Goal: Book appointment/travel/reservation

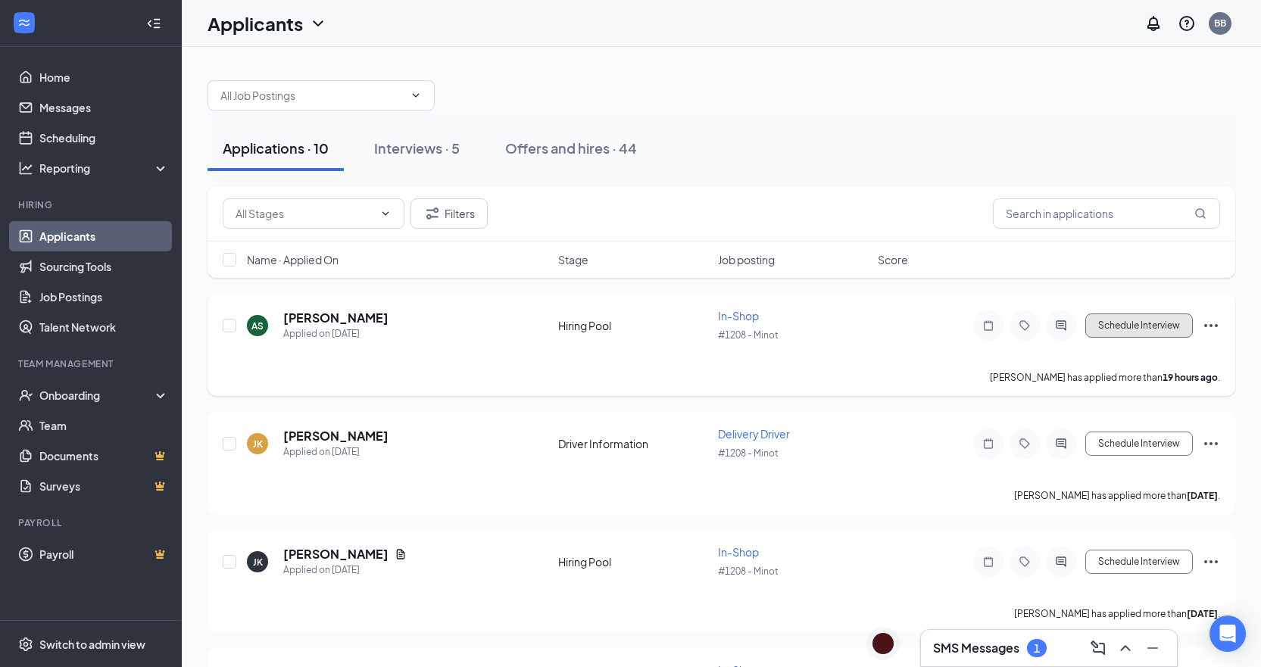
click at [1164, 322] on button "Schedule Interview" at bounding box center [1139, 325] width 108 height 24
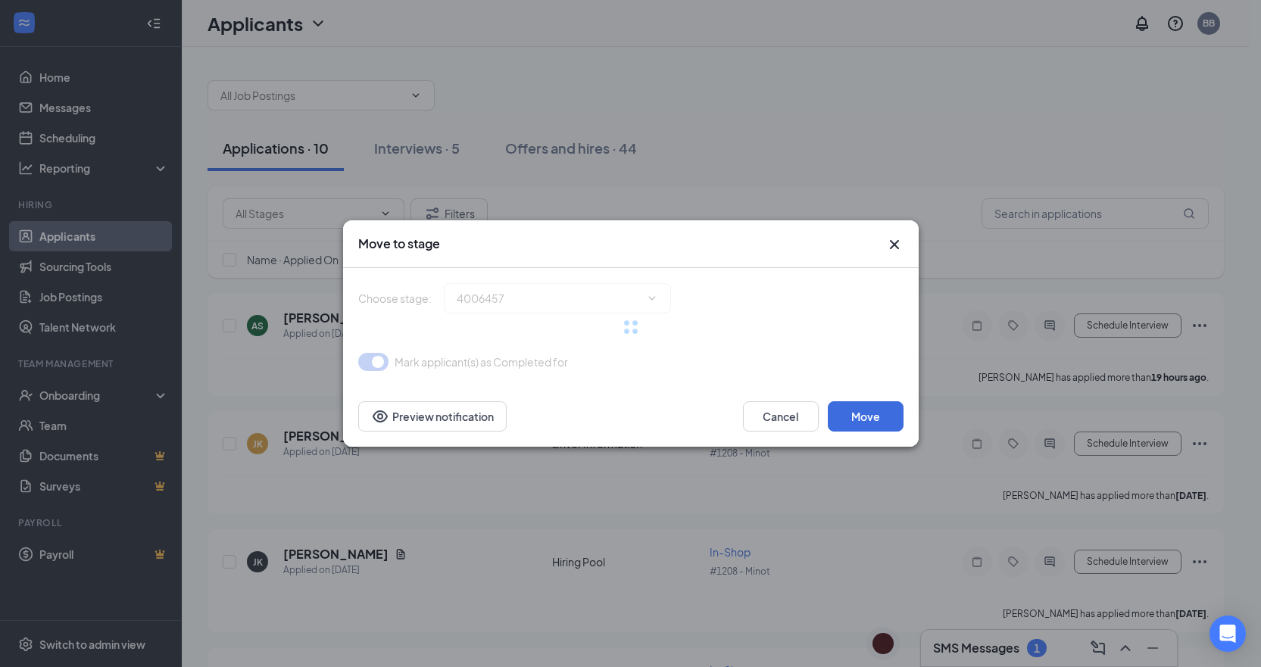
type input "Onsite Interview (next stage)"
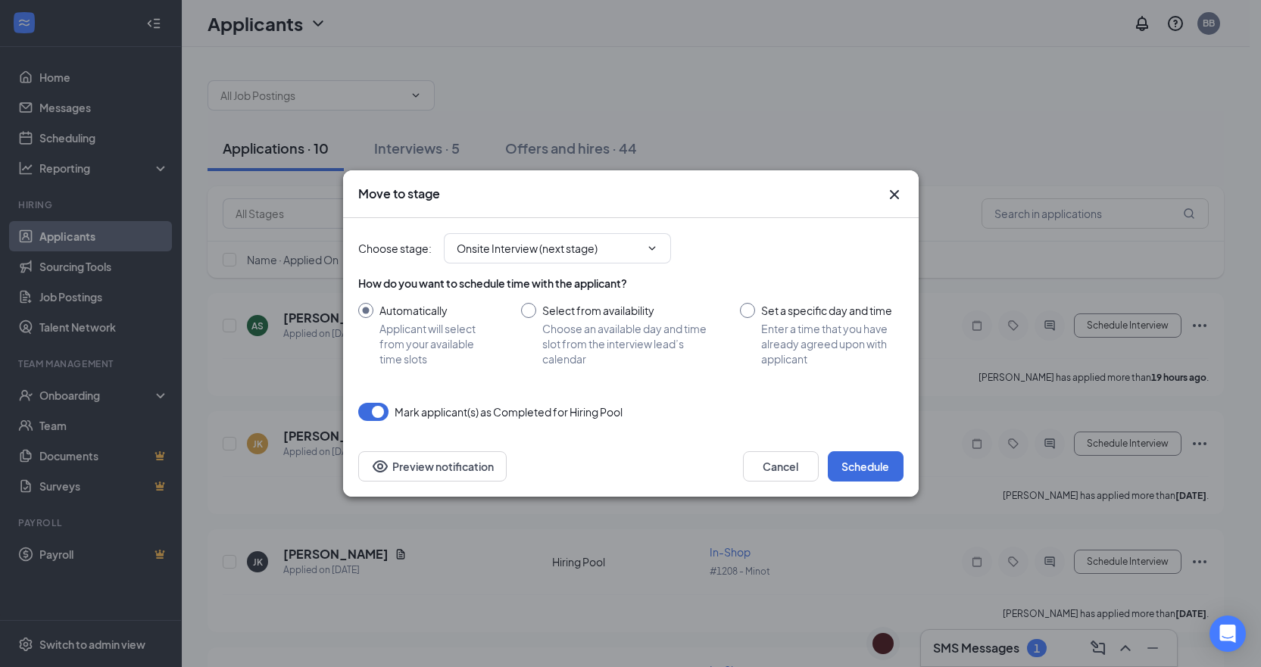
click at [834, 331] on input "Set a specific day and time Enter a time that you have already agreed upon with…" at bounding box center [821, 335] width 163 height 64
radio input "true"
radio input "false"
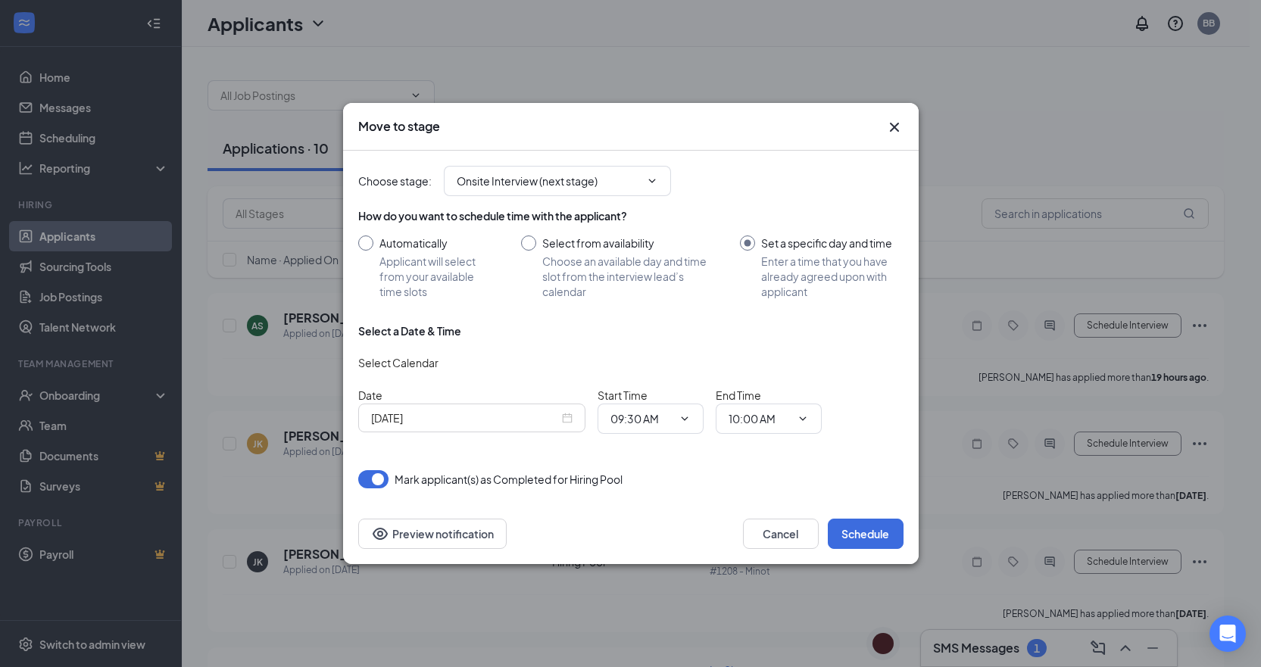
click at [513, 432] on div "[DATE]" at bounding box center [471, 418] width 227 height 29
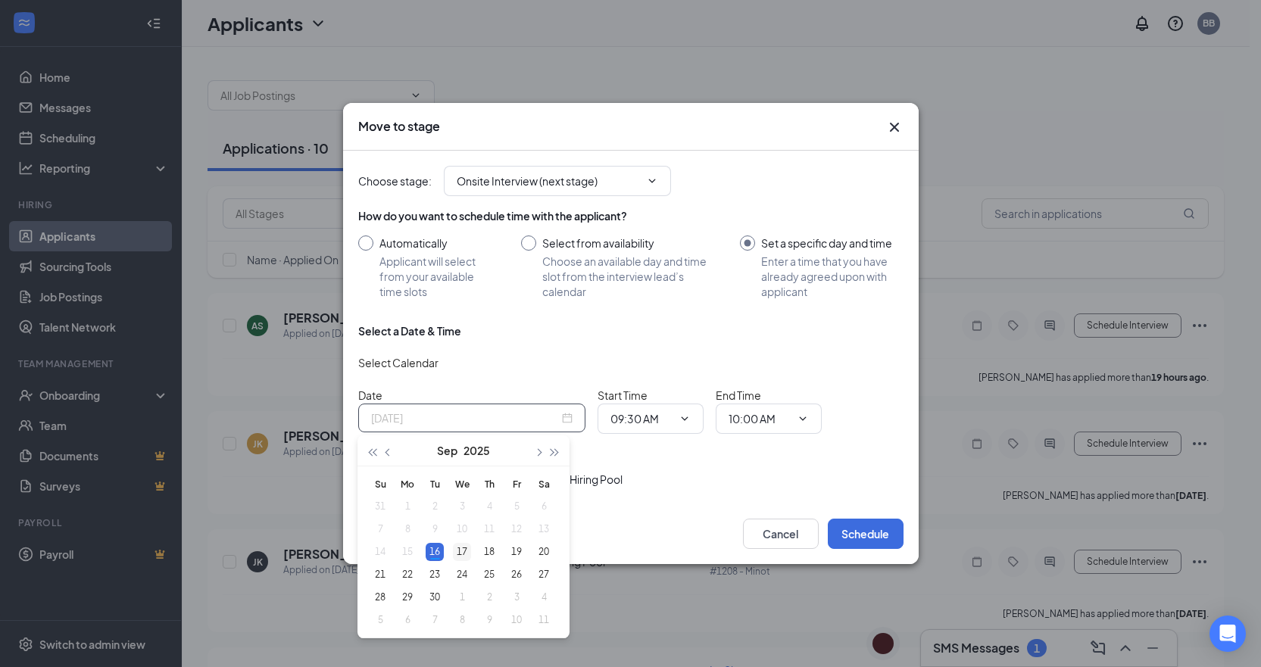
type input "[DATE]"
click at [463, 550] on div "17" at bounding box center [462, 552] width 18 height 18
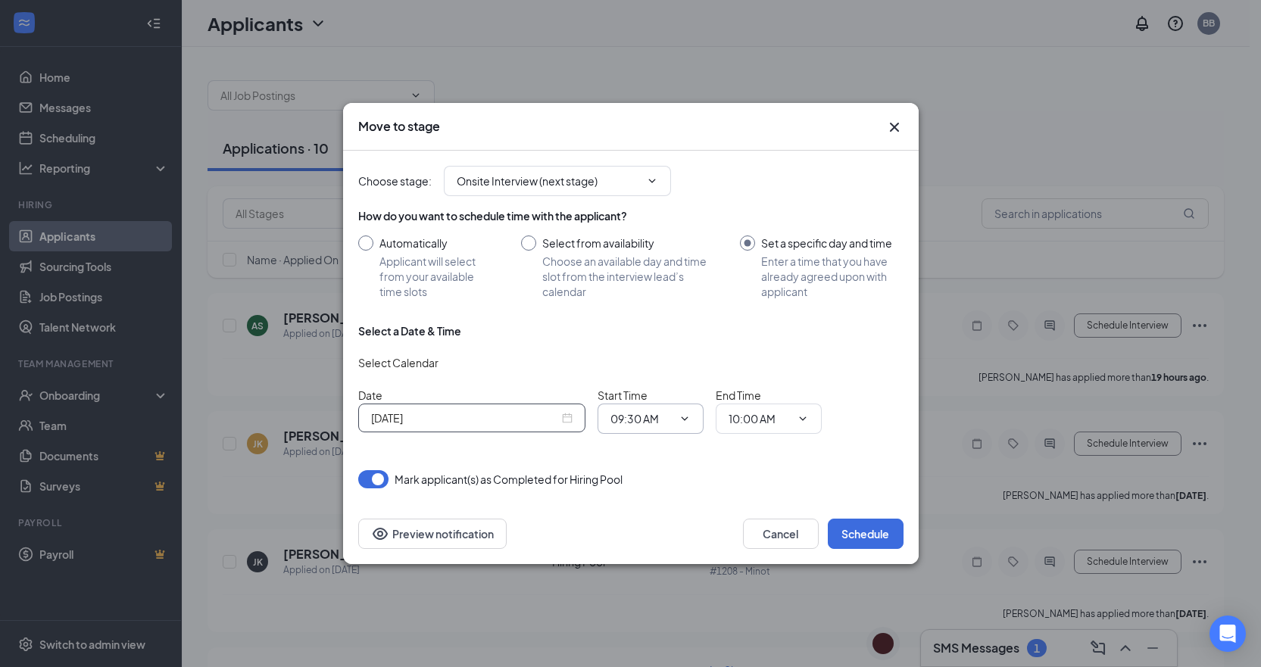
click at [650, 427] on span "09:30 AM" at bounding box center [650, 419] width 106 height 30
click at [670, 413] on input "09:30 AM" at bounding box center [641, 418] width 62 height 17
click at [657, 284] on div "02:15 PM" at bounding box center [644, 290] width 45 height 17
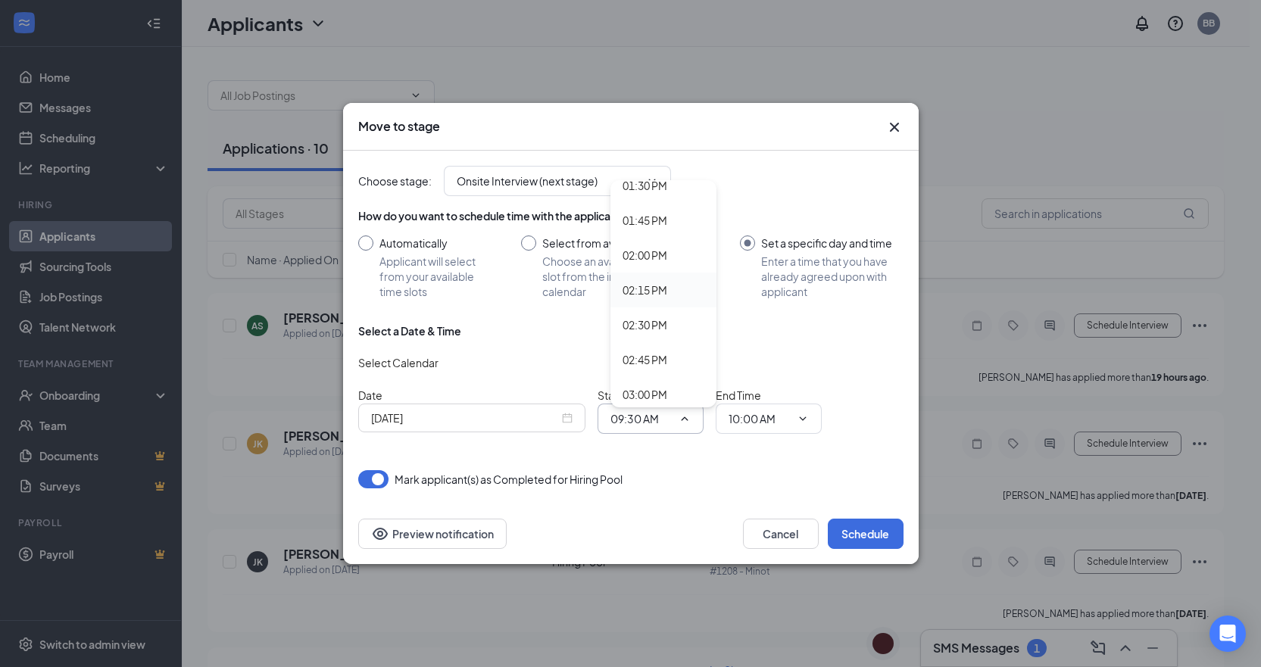
type input "02:15 PM"
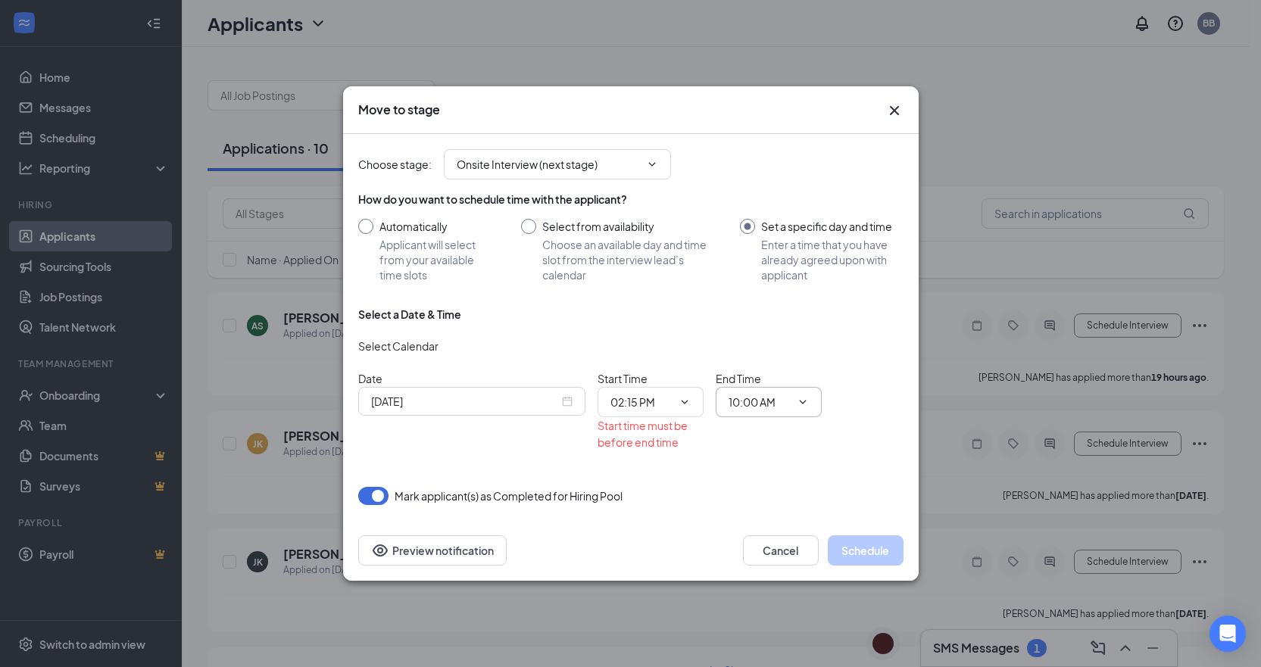
click at [792, 396] on span "10:00 AM" at bounding box center [768, 402] width 106 height 30
click at [797, 396] on icon "ChevronDown" at bounding box center [803, 402] width 12 height 12
click at [797, 405] on icon "ChevronDown" at bounding box center [803, 402] width 12 height 12
click at [749, 404] on input "10:00 AM" at bounding box center [759, 402] width 62 height 17
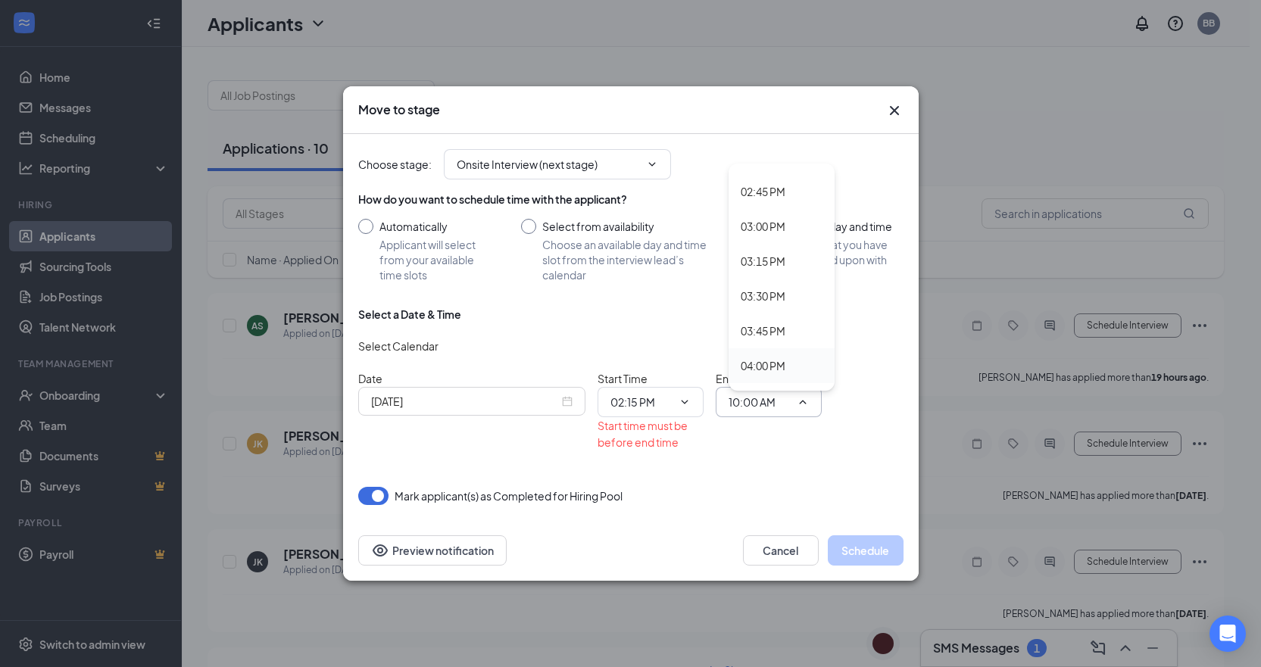
click at [768, 363] on div "04:00 PM" at bounding box center [762, 365] width 45 height 17
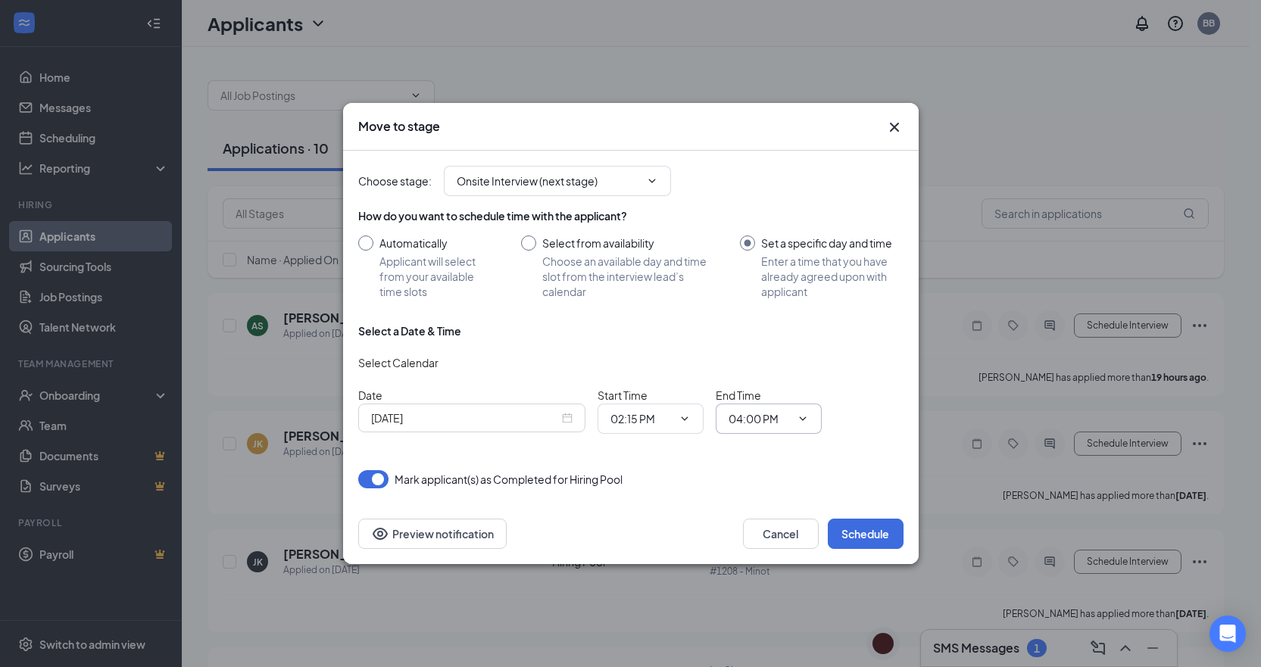
click at [784, 425] on input "04:00 PM" at bounding box center [759, 418] width 62 height 17
click at [778, 294] on div "04:30 PM" at bounding box center [762, 300] width 45 height 17
type input "04:30 PM"
click at [856, 538] on button "Schedule" at bounding box center [866, 534] width 76 height 30
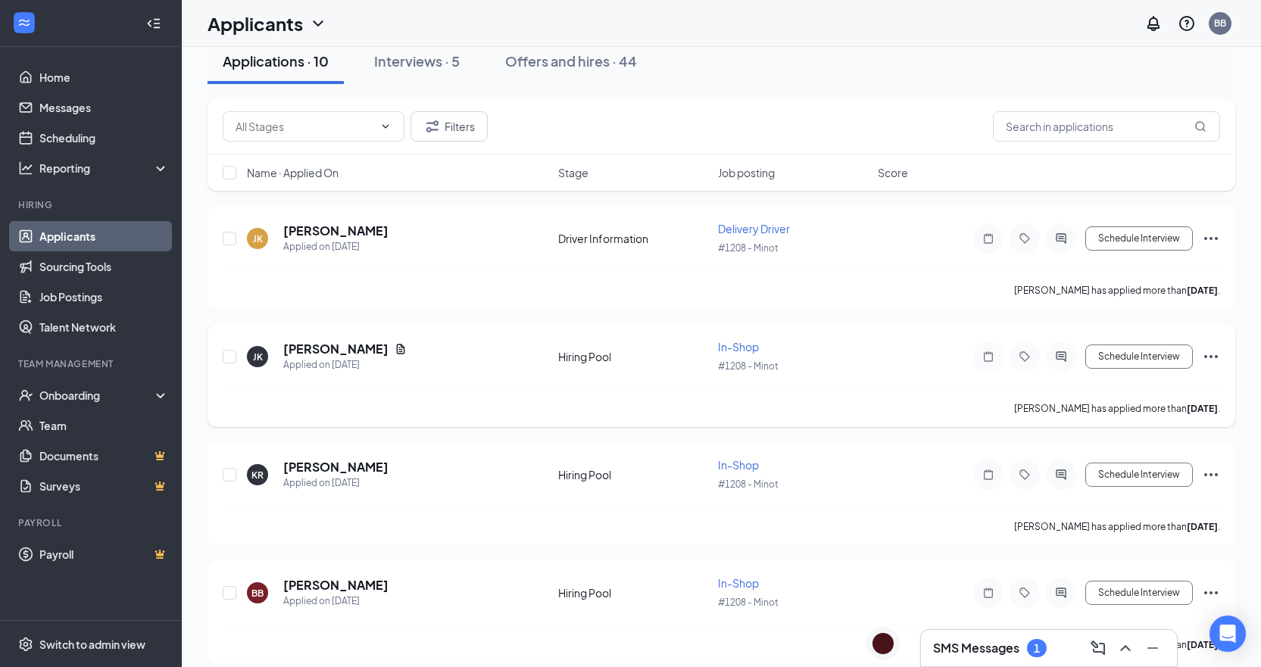
scroll to position [0, 0]
